Goal: Find specific page/section: Find specific page/section

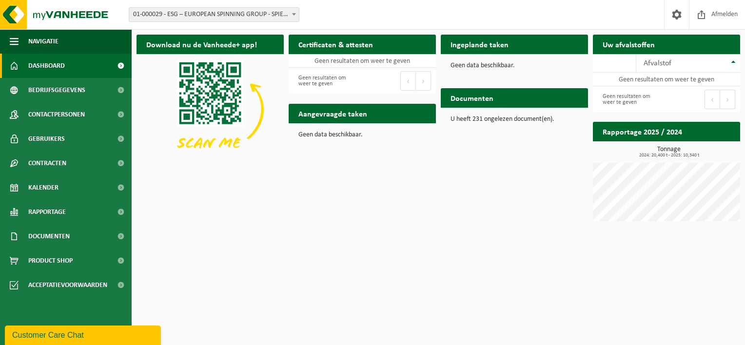
click at [266, 6] on div "Vestiging: 01-000029 - ESG – EUROPEAN SPINNING GROUP - SPIERE-HELKIJN 01-000029…" at bounding box center [372, 15] width 745 height 30
click at [268, 11] on span "01-000029 - ESG – EUROPEAN SPINNING GROUP - SPIERE-HELKIJN" at bounding box center [214, 15] width 170 height 14
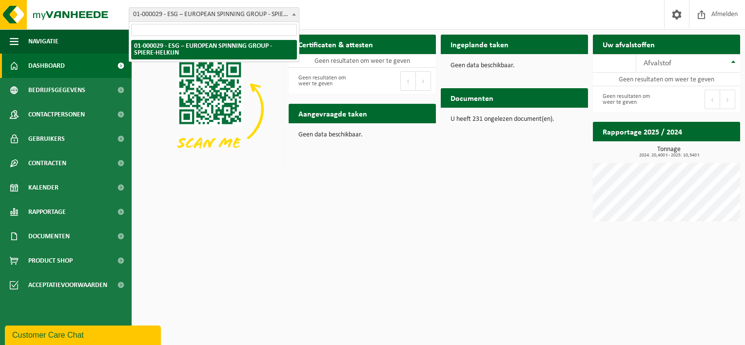
click at [268, 11] on span "01-000029 - ESG – EUROPEAN SPINNING GROUP - SPIERE-HELKIJN" at bounding box center [214, 15] width 170 height 14
click at [285, 12] on span "01-000029 - ESG – EUROPEAN SPINNING GROUP - SPIERE-HELKIJN" at bounding box center [214, 15] width 170 height 14
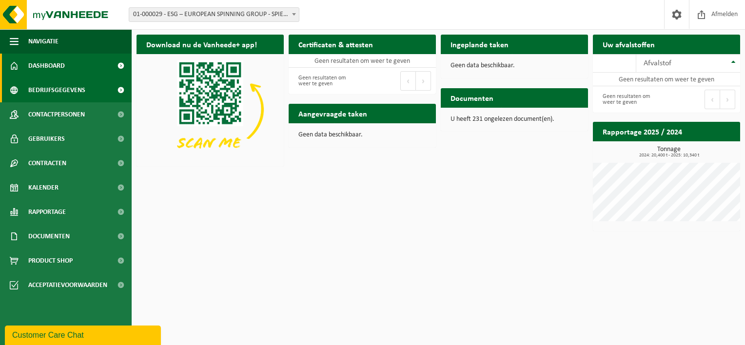
click at [74, 81] on span "Bedrijfsgegevens" at bounding box center [56, 90] width 57 height 24
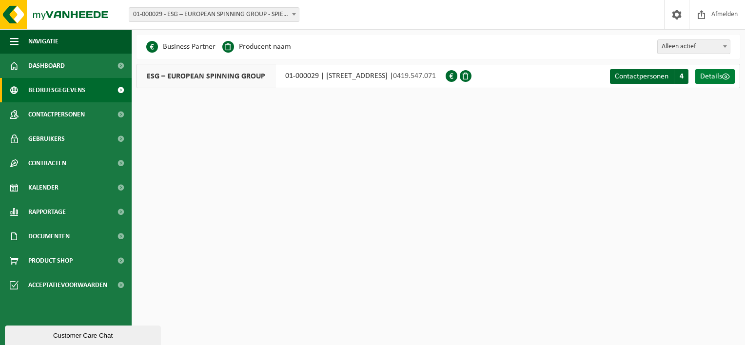
click at [716, 83] on link "Details" at bounding box center [714, 76] width 39 height 15
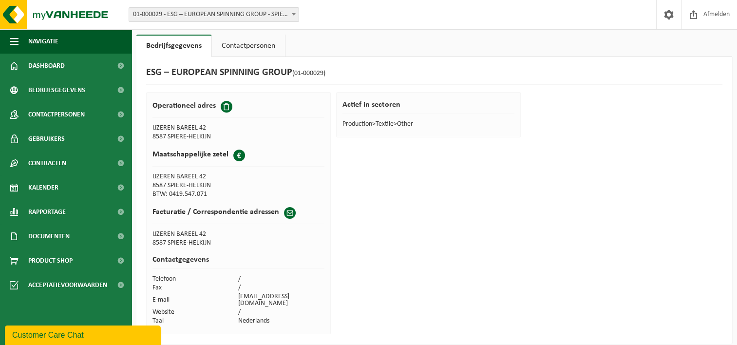
scroll to position [0, 0]
